Goal: Information Seeking & Learning: Learn about a topic

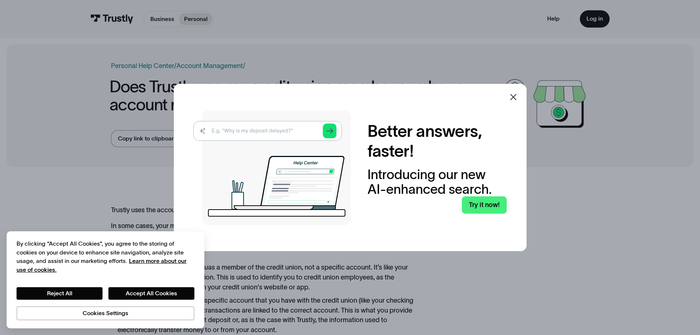
click at [517, 97] on icon at bounding box center [513, 97] width 9 height 9
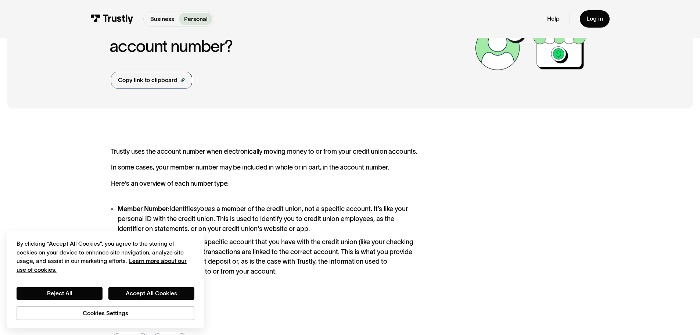
scroll to position [184, 0]
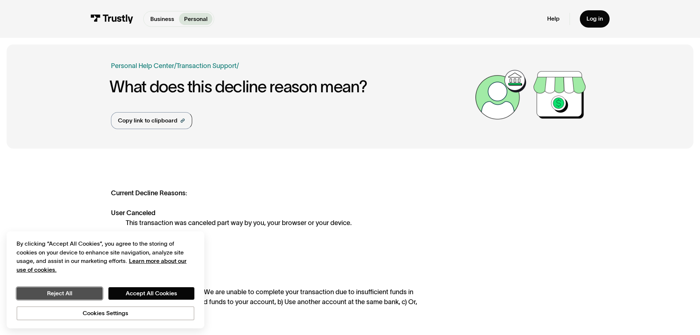
click at [83, 290] on button "Reject All" at bounding box center [60, 293] width 86 height 12
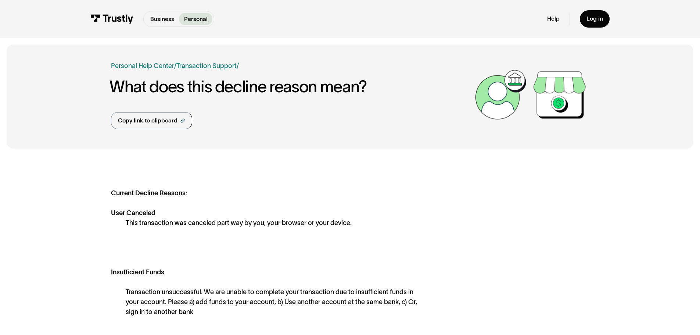
drag, startPoint x: 221, startPoint y: 264, endPoint x: 257, endPoint y: 119, distance: 148.7
